Goal: Task Accomplishment & Management: Manage account settings

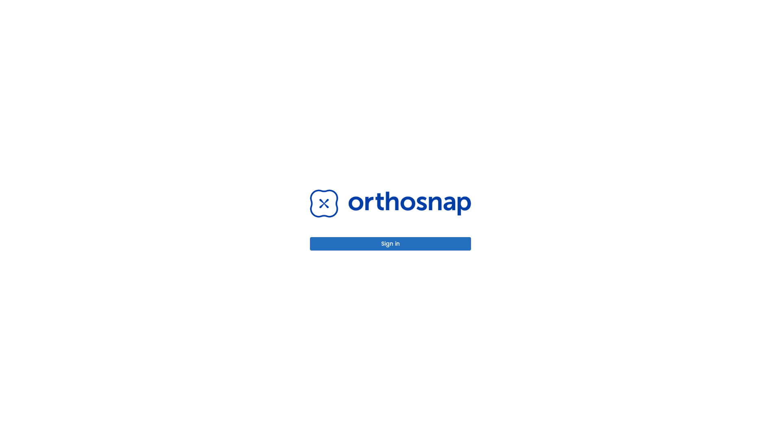
click at [391, 243] on button "Sign in" at bounding box center [390, 243] width 161 height 13
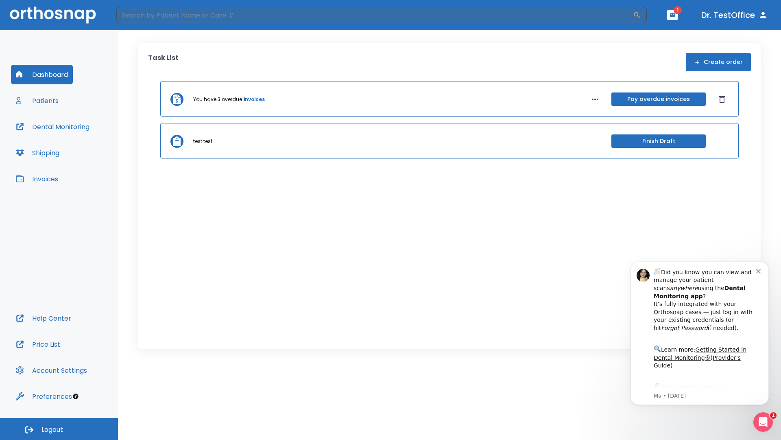
click at [59, 429] on span "Logout" at bounding box center [53, 429] width 22 height 9
